Goal: Find specific page/section: Find specific page/section

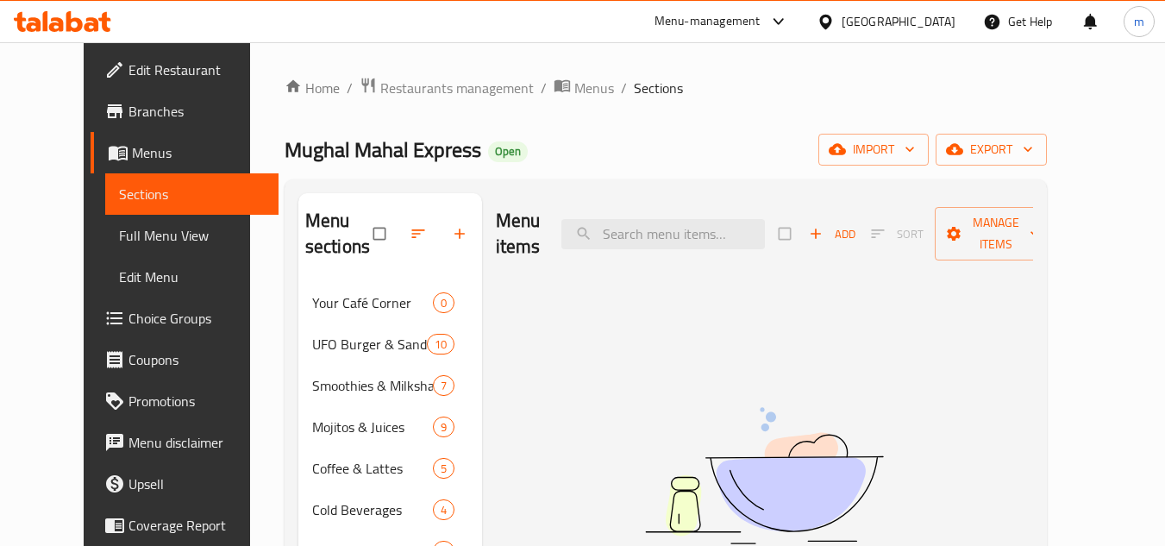
click at [948, 16] on div "[GEOGRAPHIC_DATA]" at bounding box center [899, 21] width 114 height 19
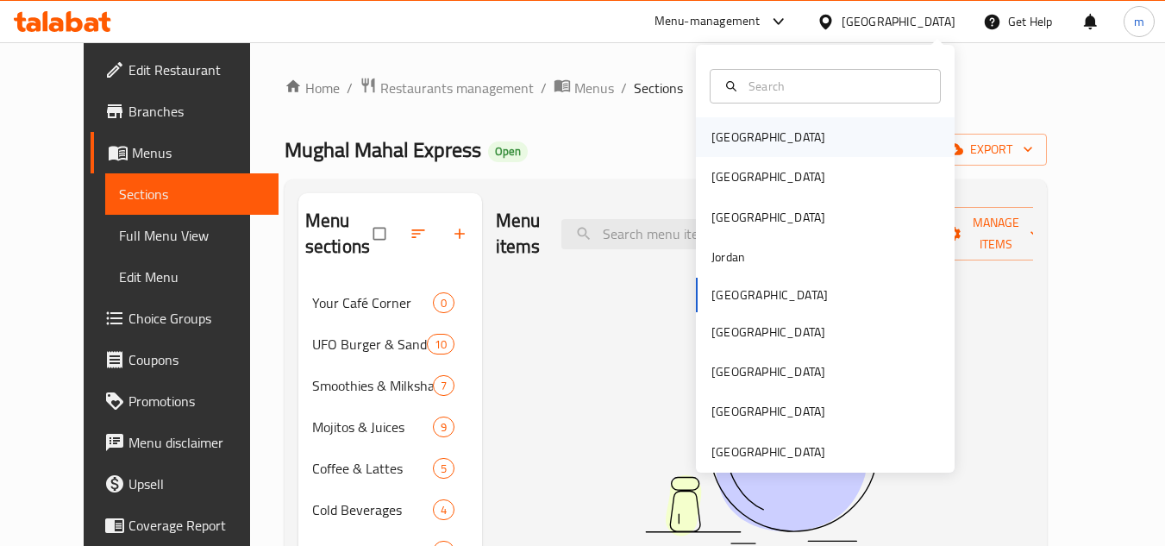
click at [824, 140] on div "[GEOGRAPHIC_DATA]" at bounding box center [825, 137] width 259 height 40
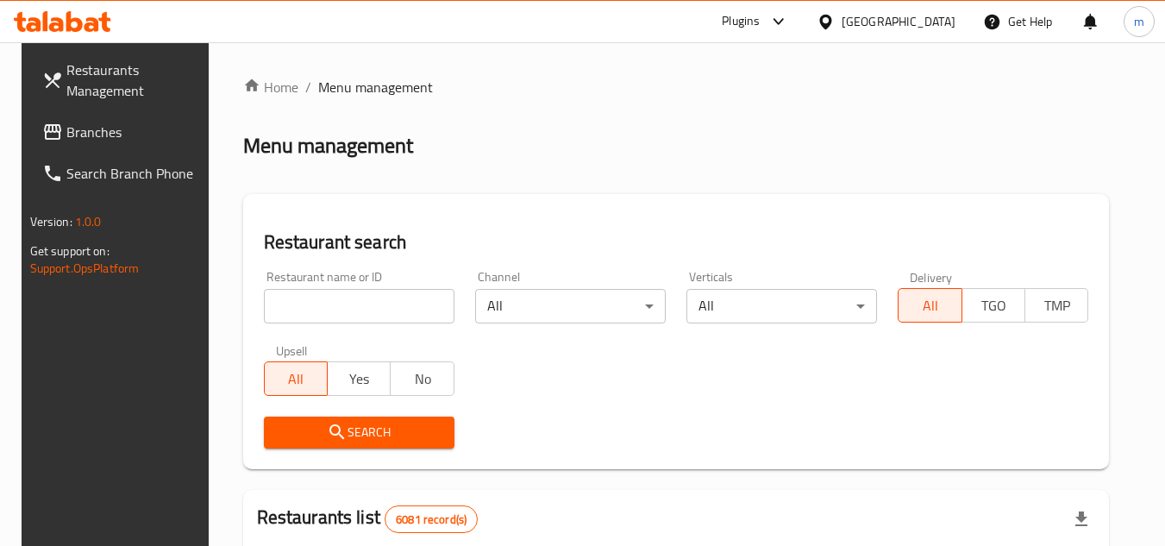
click at [94, 138] on span "Branches" at bounding box center [134, 132] width 136 height 21
